Goal: Check status: Check status

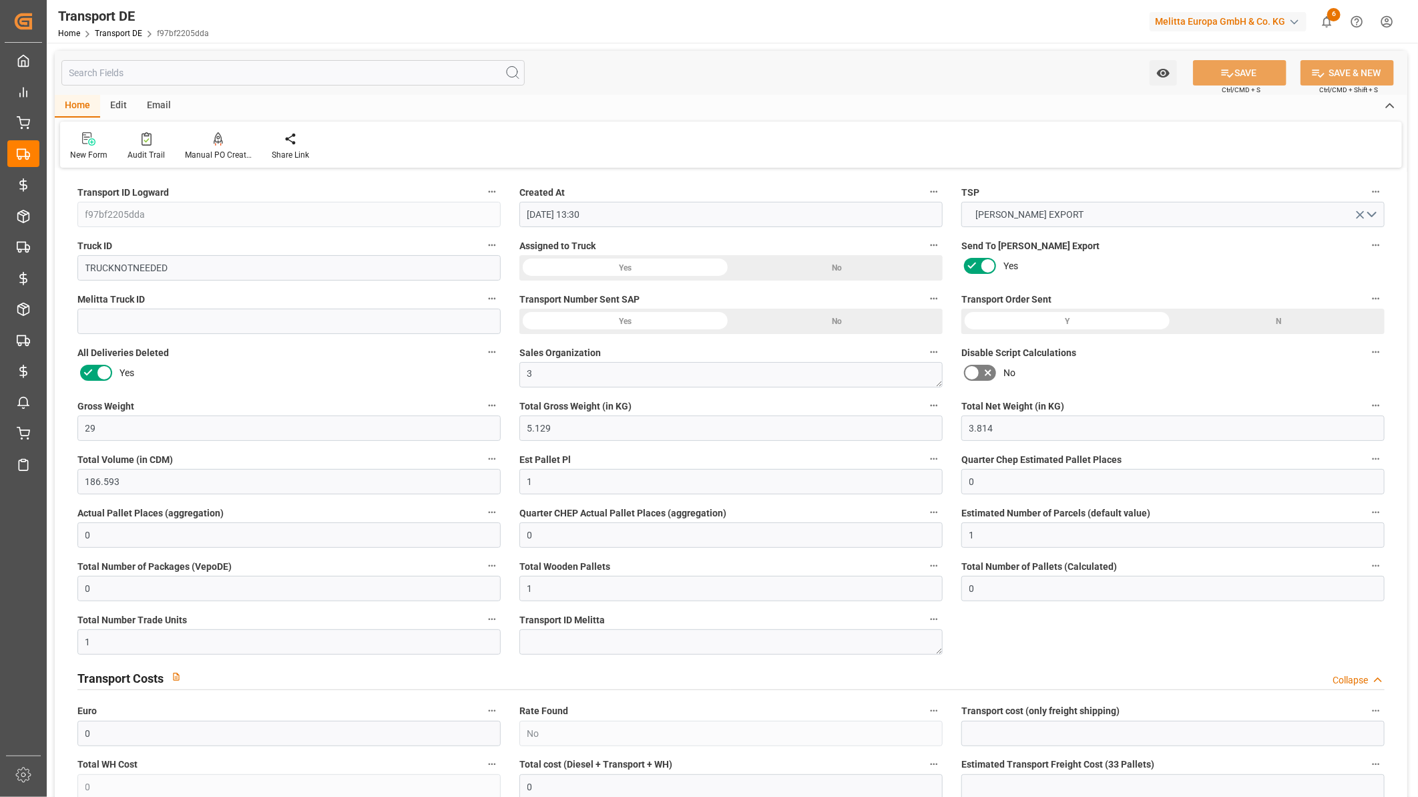
scroll to position [2003, 0]
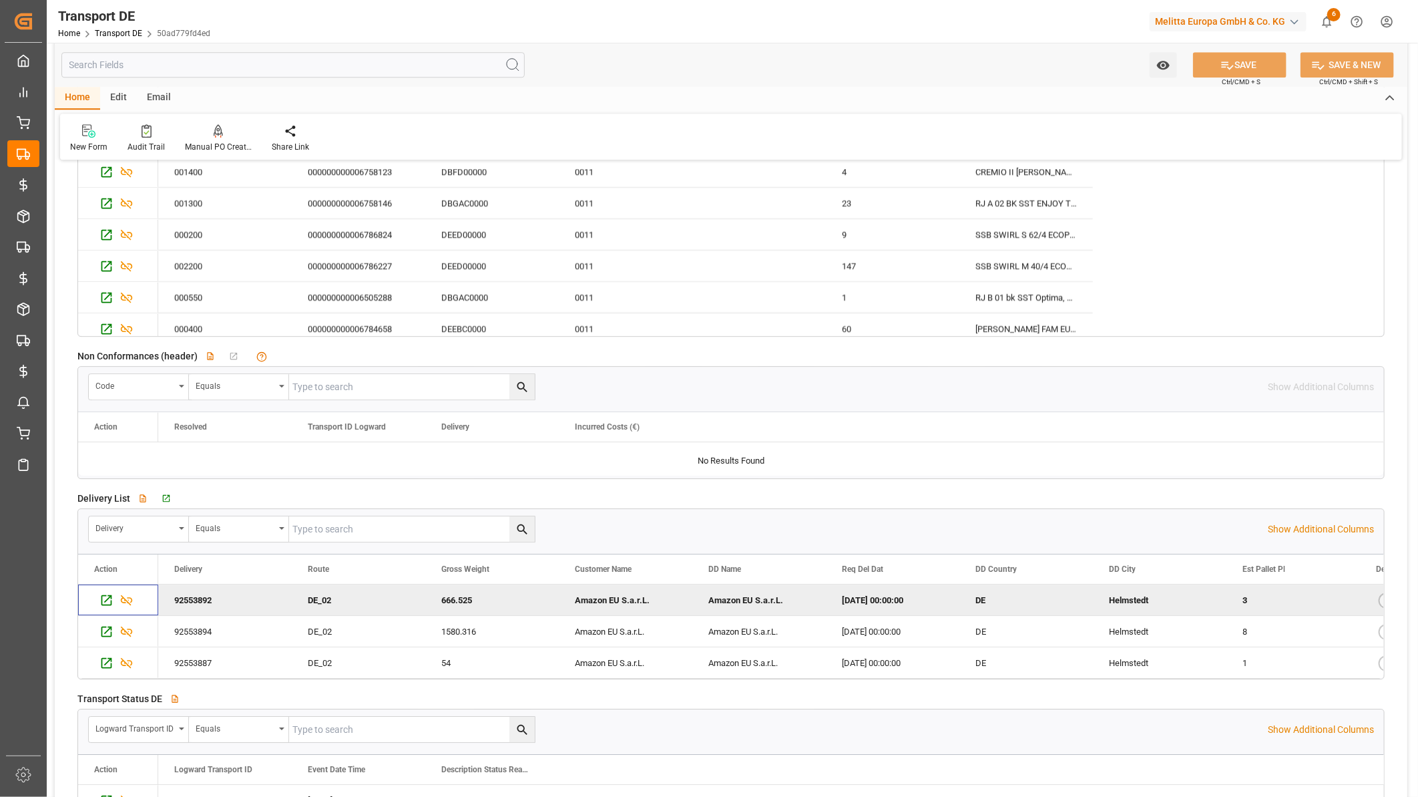
scroll to position [519, 0]
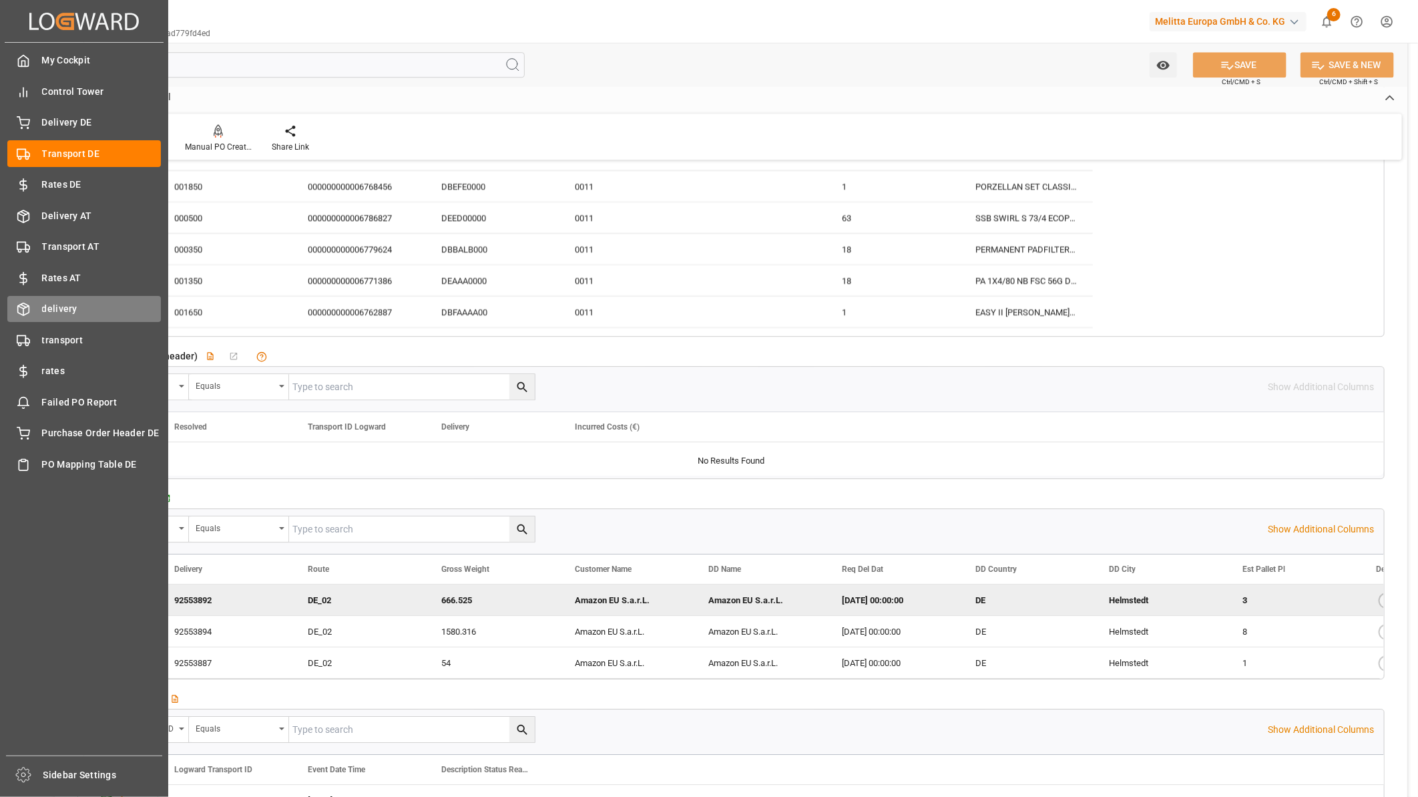
click at [71, 307] on span "delivery" at bounding box center [102, 309] width 120 height 14
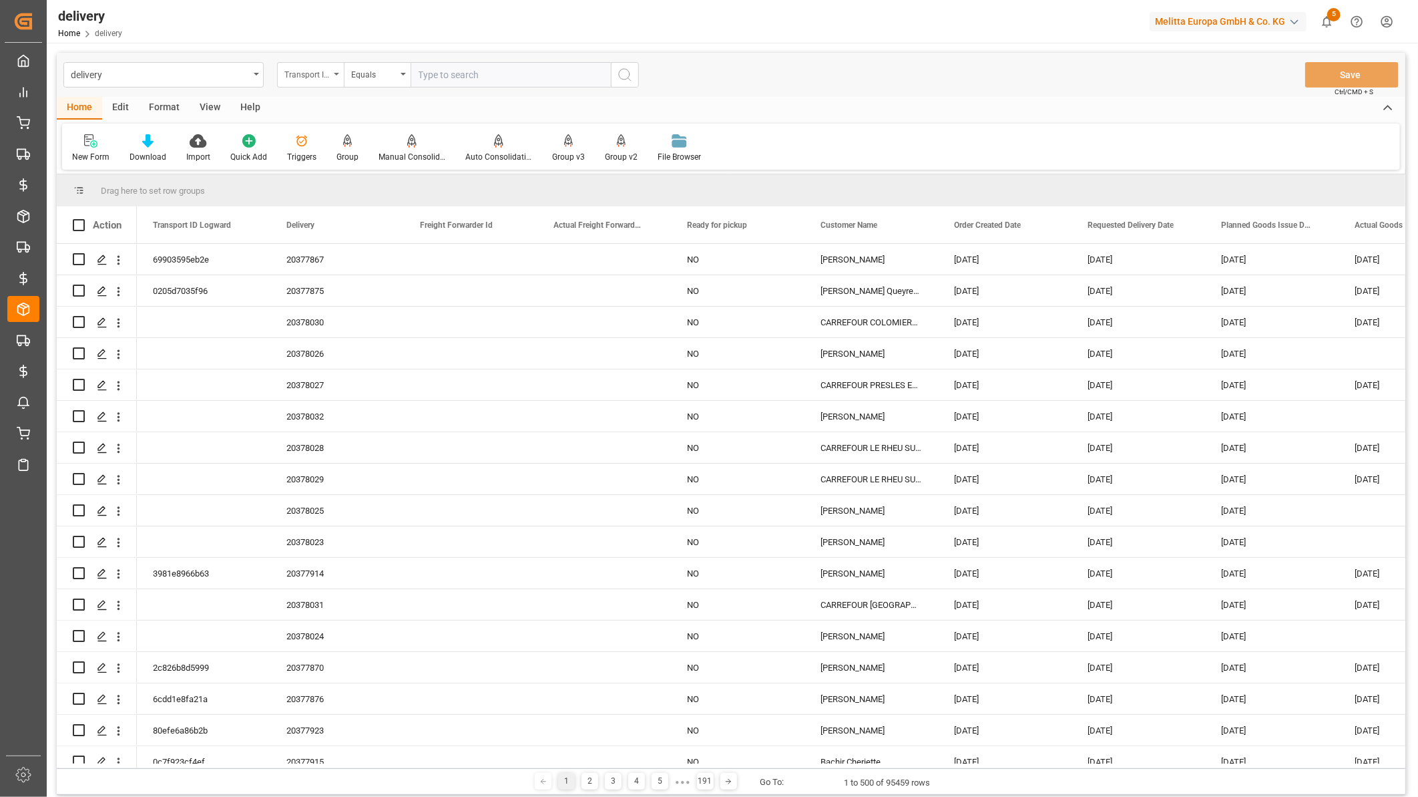
click at [329, 74] on div "Transport ID Logward" at bounding box center [306, 72] width 45 height 15
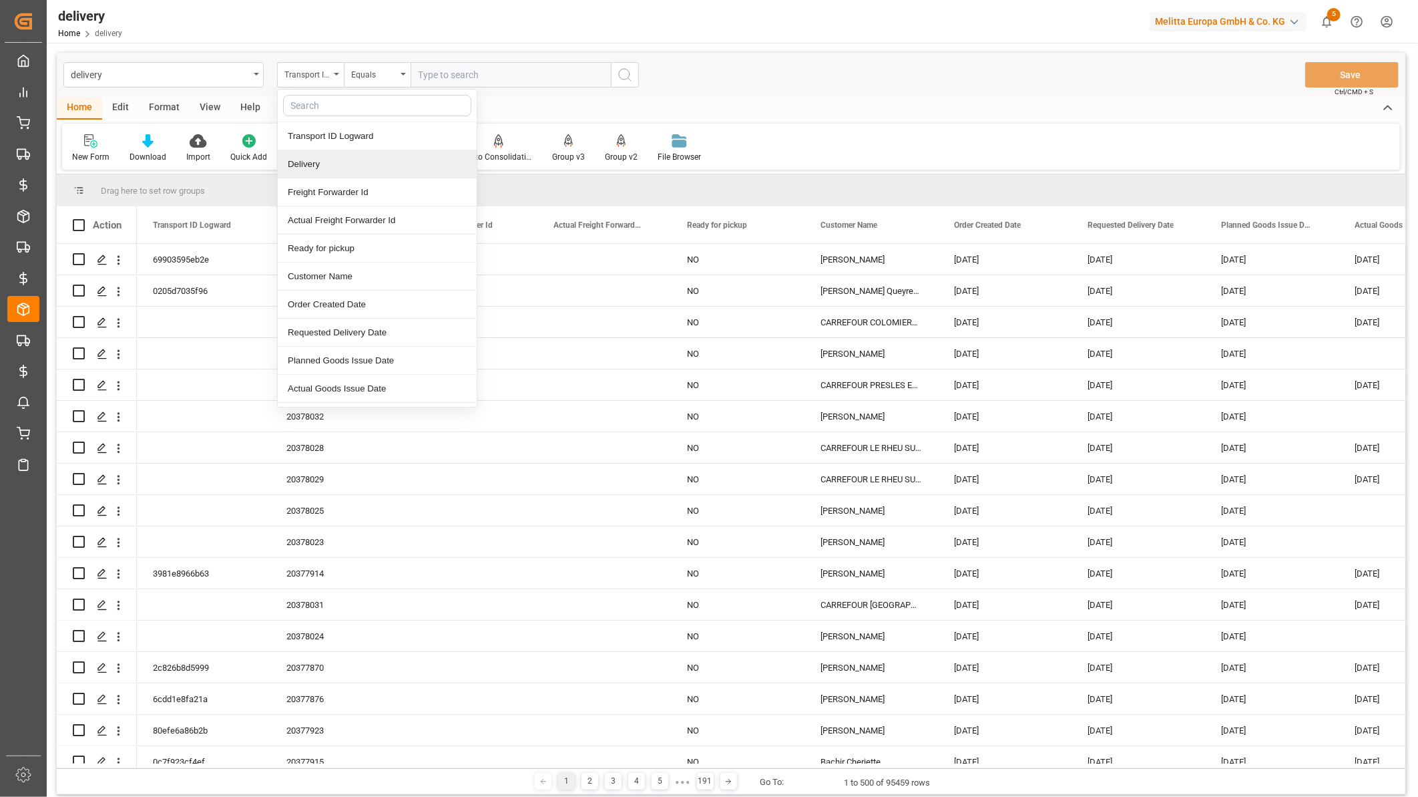
click at [331, 162] on div "Delivery" at bounding box center [377, 164] width 199 height 28
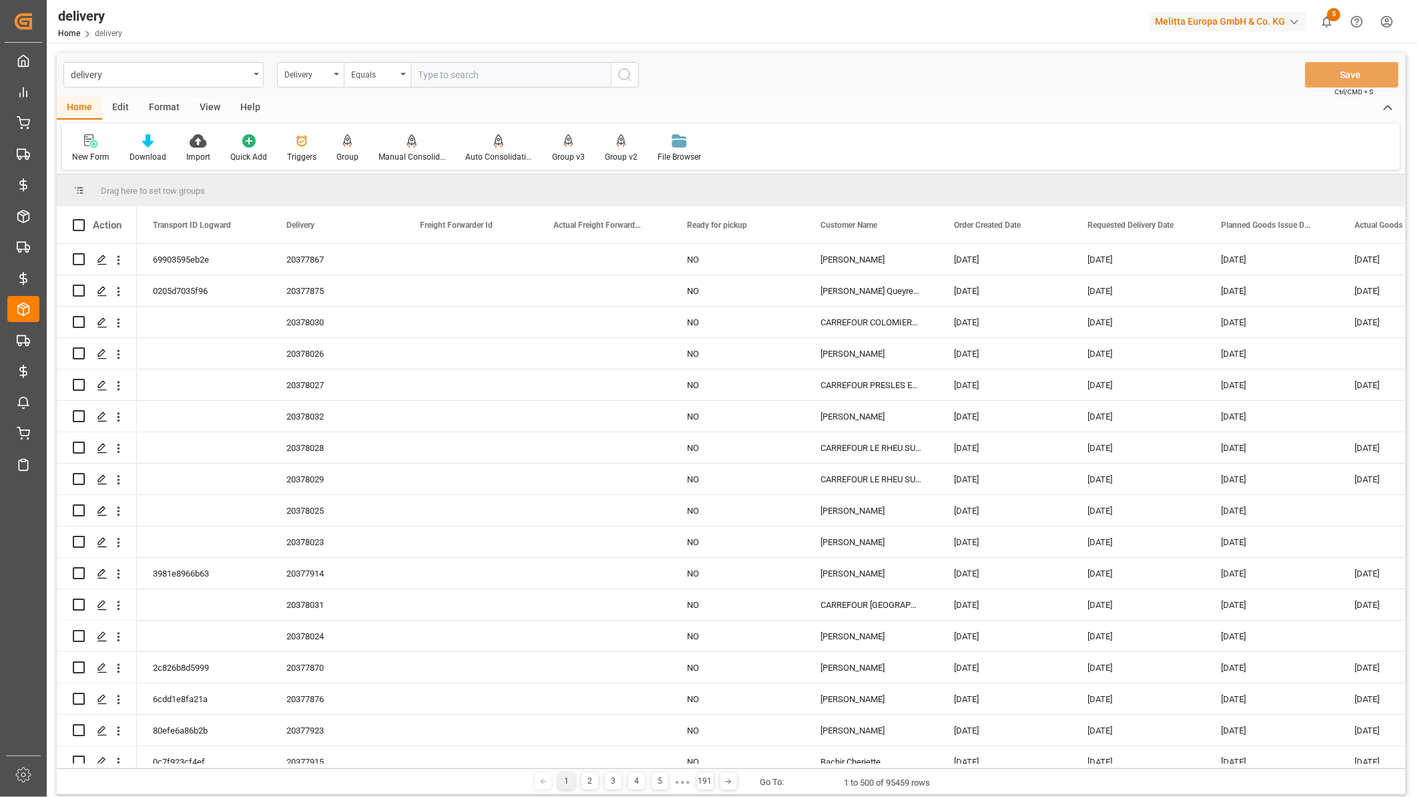
click at [428, 81] on input "text" at bounding box center [511, 74] width 200 height 25
paste input "0020377889"
click at [426, 71] on input "0020377889" at bounding box center [511, 74] width 200 height 25
type input "20377889"
